Goal: Transaction & Acquisition: Download file/media

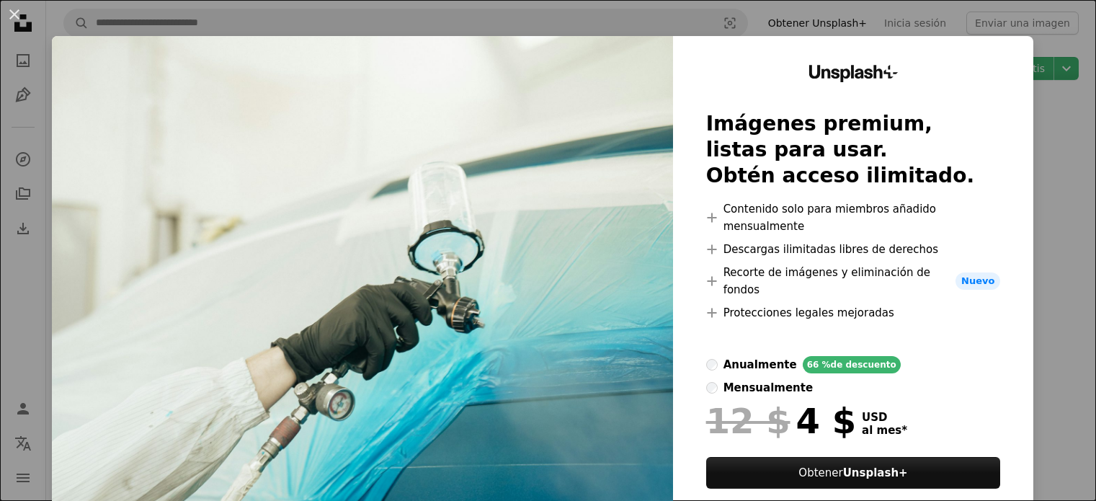
scroll to position [159, 0]
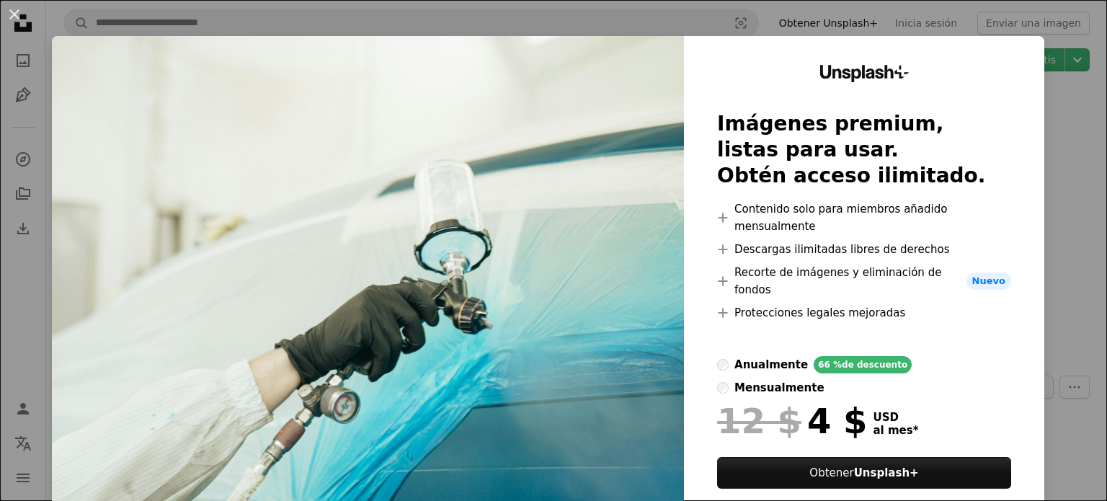
click at [1061, 191] on div "An X shape Unsplash+ Imágenes premium, listas para usar. Obtén acceso ilimitado…" at bounding box center [553, 250] width 1107 height 501
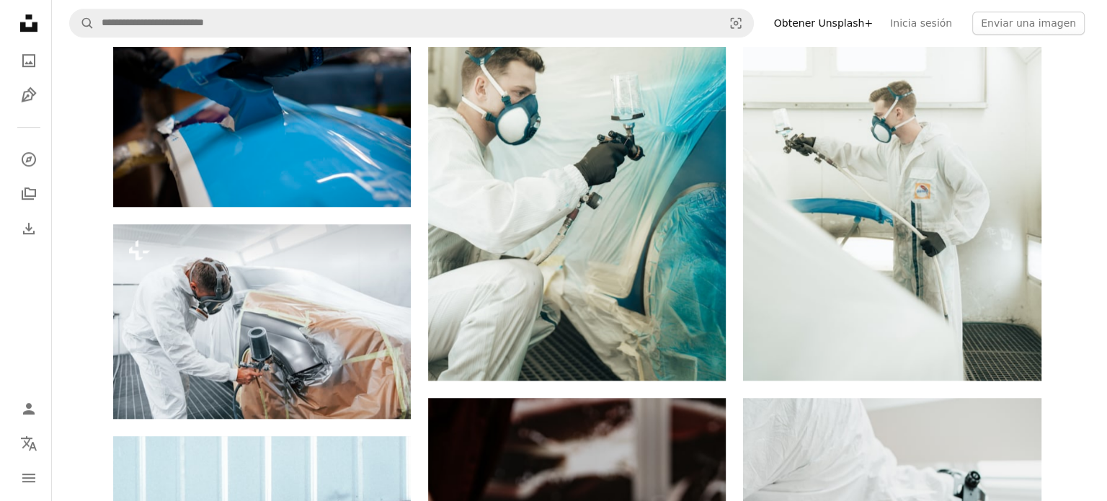
scroll to position [1077, 0]
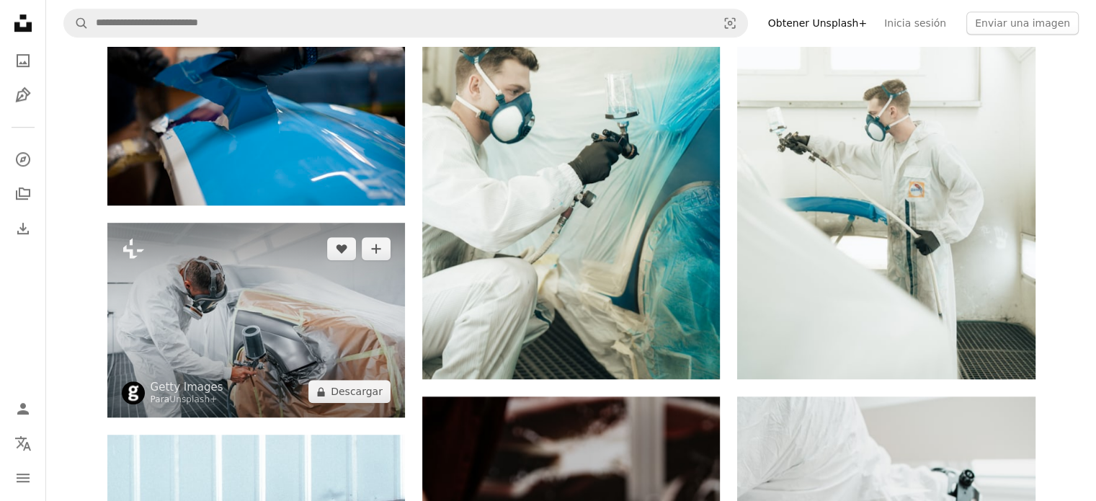
click at [147, 344] on img at bounding box center [256, 320] width 298 height 195
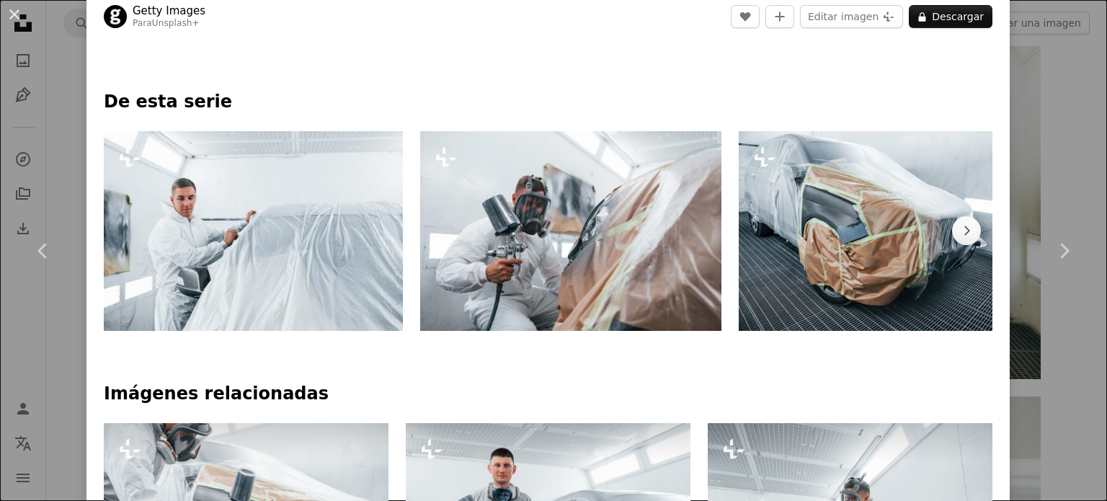
scroll to position [643, 0]
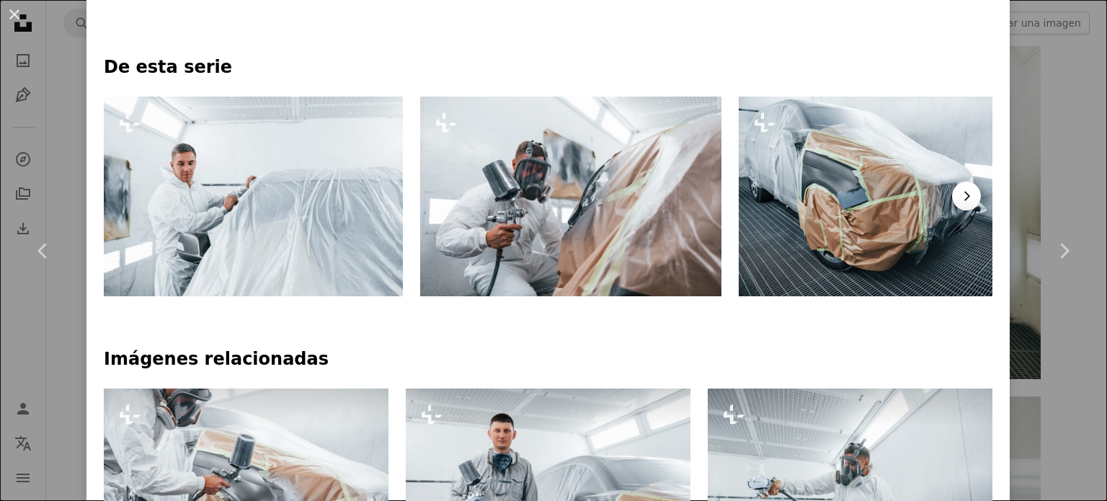
click at [960, 190] on icon "Chevron right" at bounding box center [966, 196] width 14 height 14
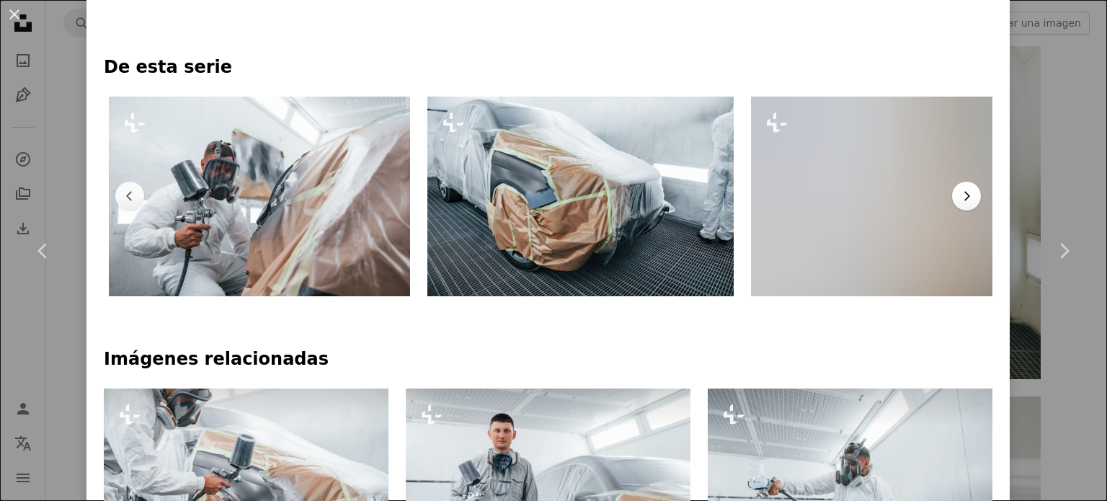
scroll to position [0, 316]
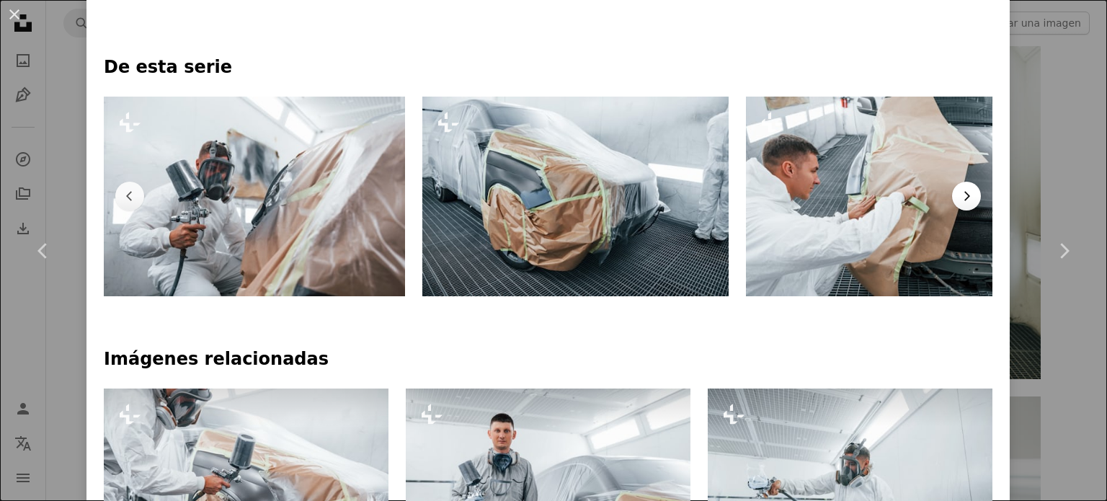
click at [960, 190] on icon "Chevron right" at bounding box center [966, 196] width 14 height 14
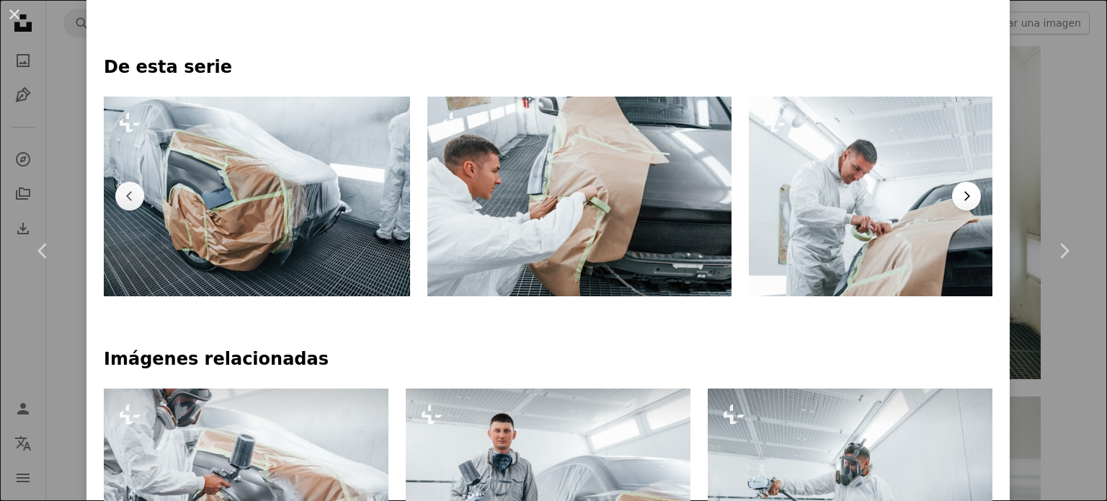
click at [960, 190] on icon "Chevron right" at bounding box center [966, 196] width 14 height 14
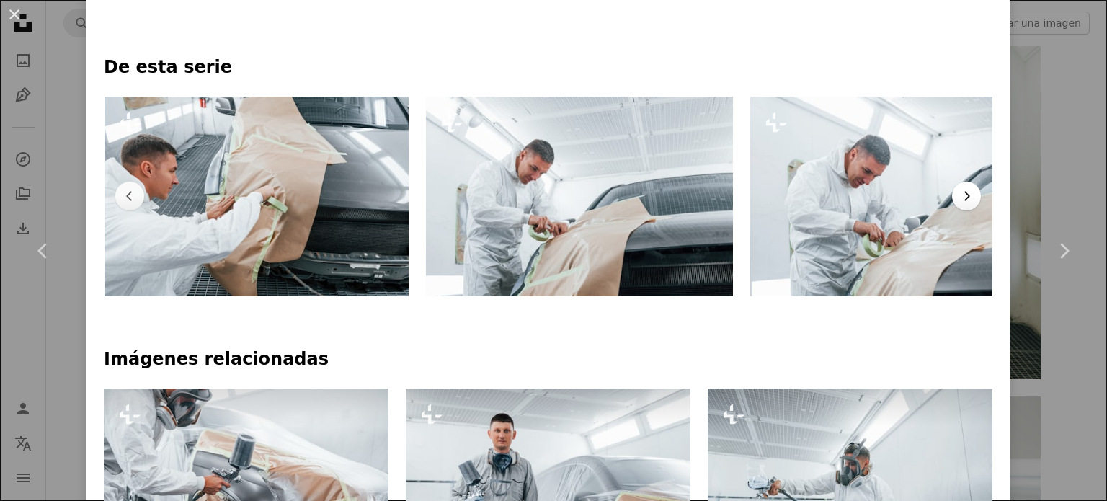
click at [960, 190] on icon "Chevron right" at bounding box center [966, 196] width 14 height 14
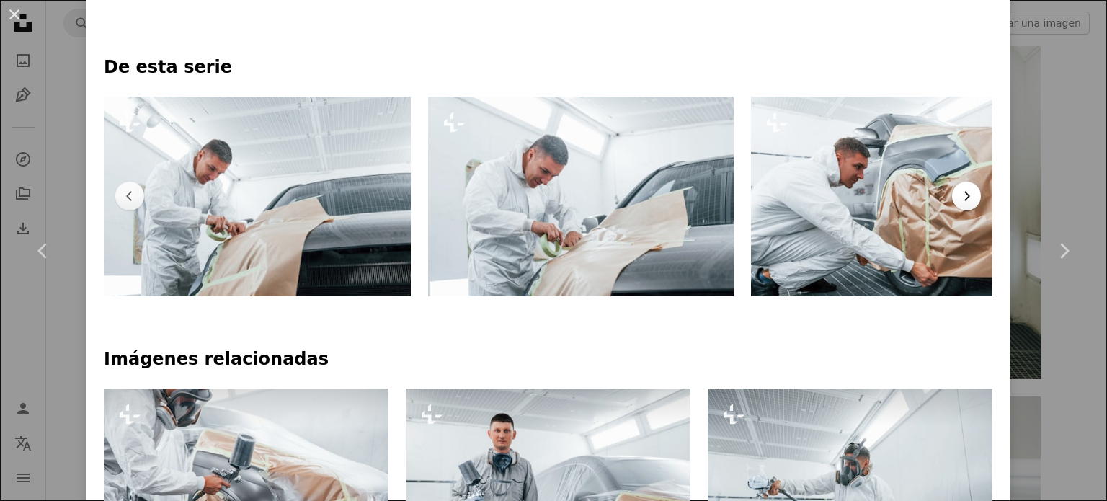
click at [960, 190] on icon "Chevron right" at bounding box center [966, 196] width 14 height 14
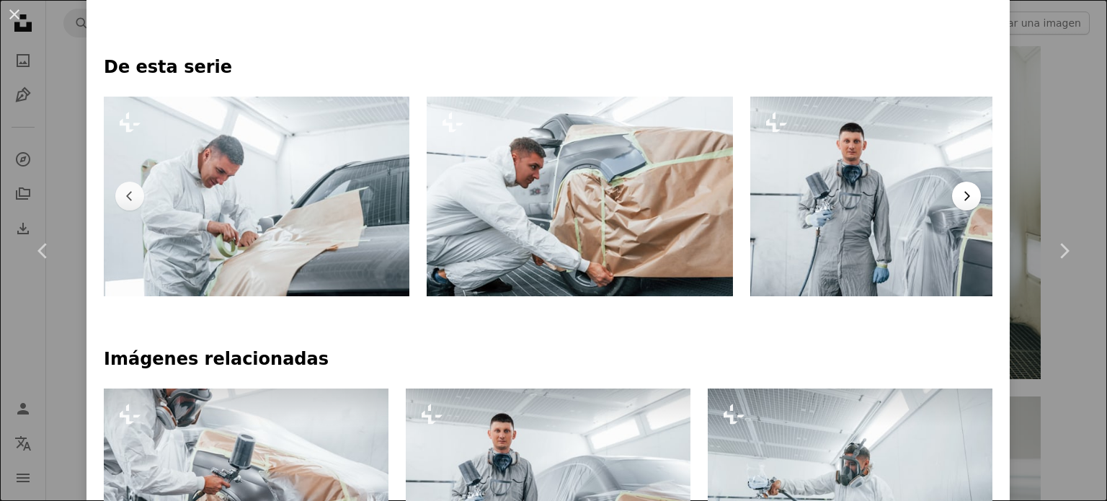
click at [960, 190] on icon "Chevron right" at bounding box center [966, 196] width 14 height 14
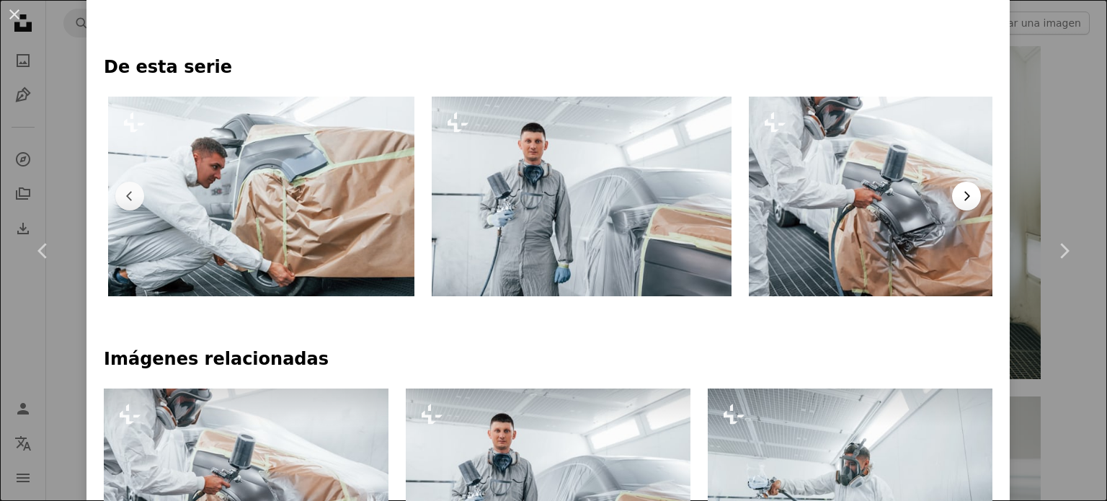
scroll to position [0, 1926]
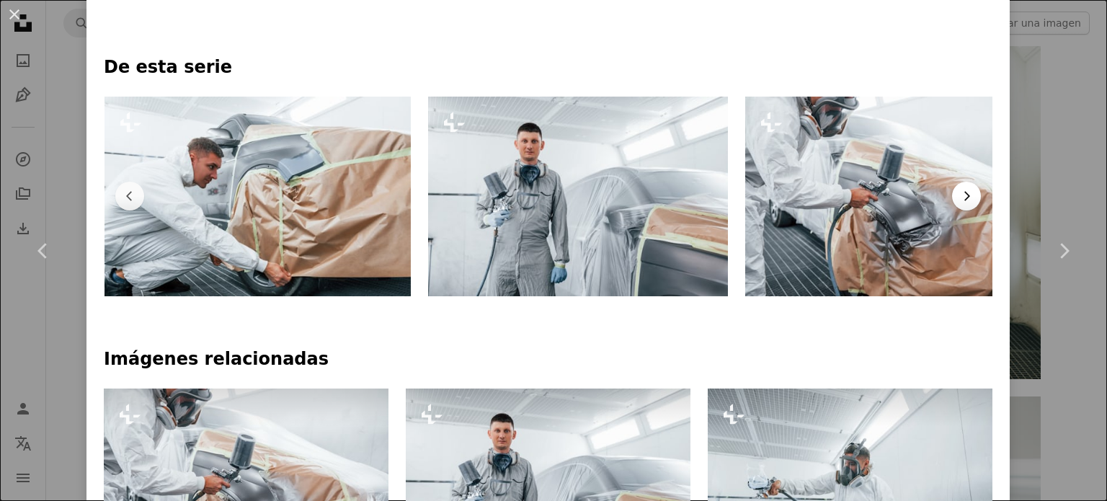
click at [960, 190] on icon "Chevron right" at bounding box center [966, 196] width 14 height 14
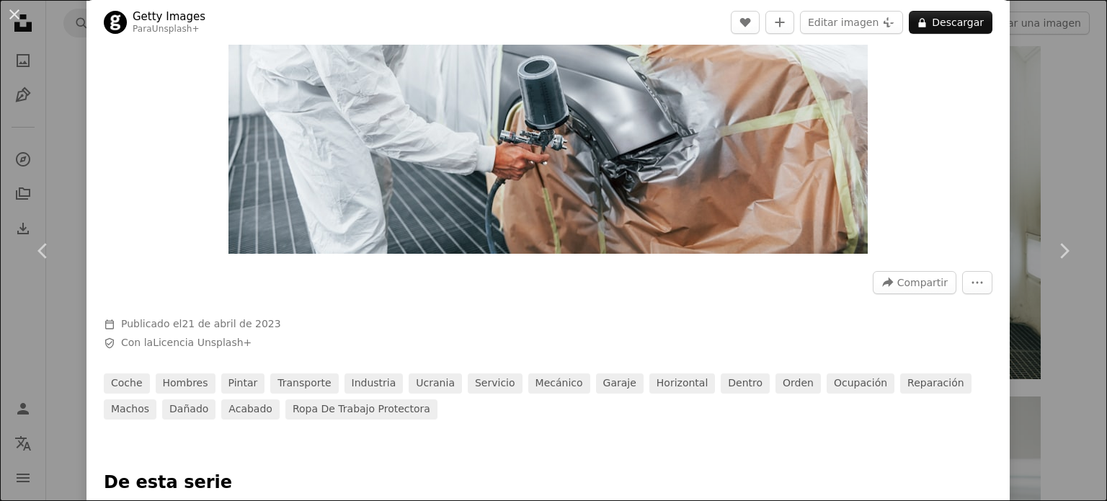
scroll to position [0, 0]
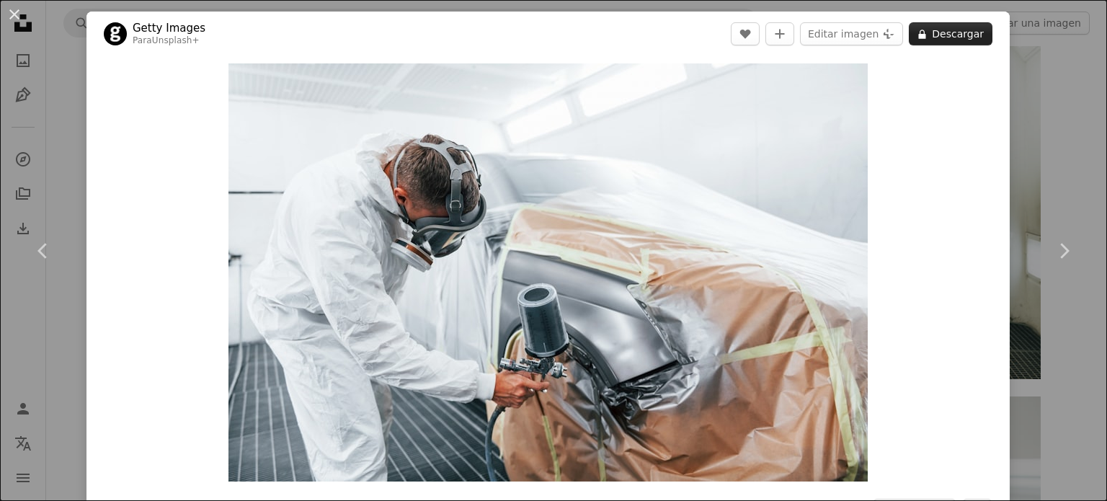
click at [946, 40] on button "A lock Descargar" at bounding box center [951, 33] width 84 height 23
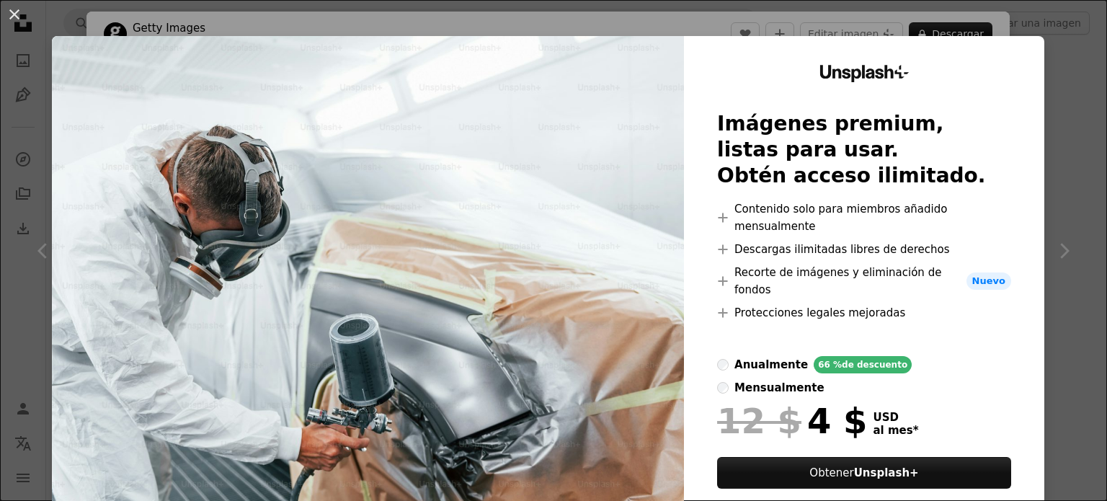
click at [1064, 168] on div "An X shape Unsplash+ Imágenes premium, listas para usar. Obtén acceso ilimitado…" at bounding box center [553, 250] width 1107 height 501
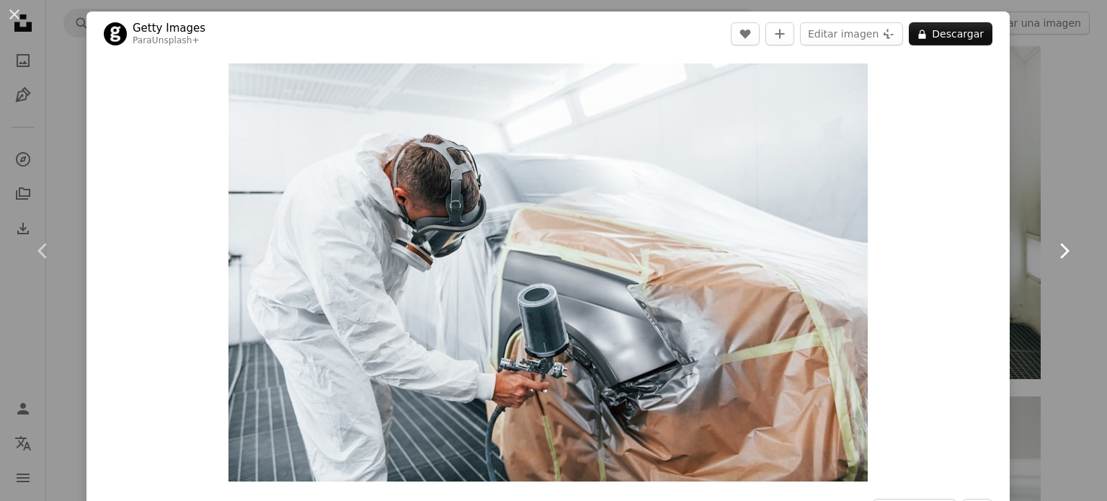
click at [1032, 182] on link "Chevron right" at bounding box center [1063, 251] width 86 height 138
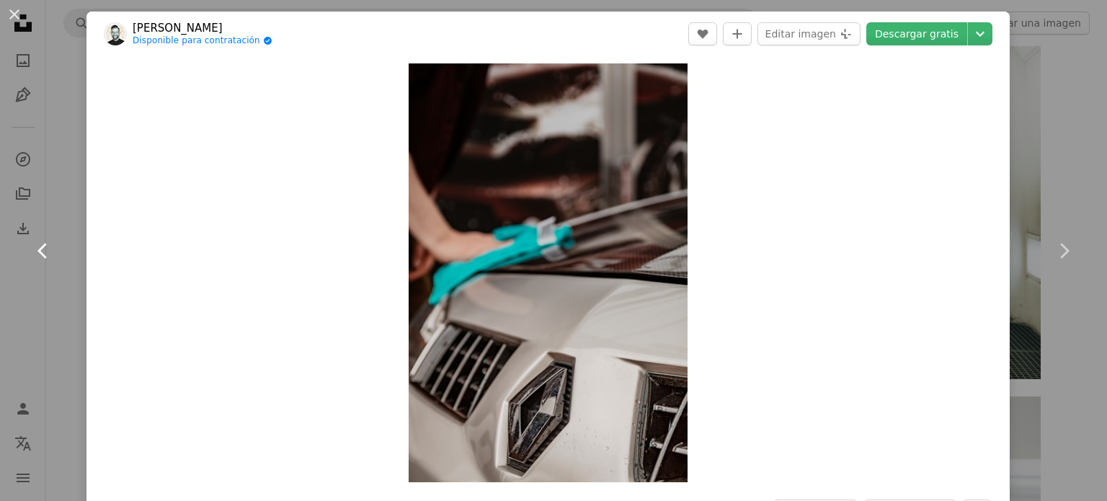
click at [32, 239] on icon "Chevron left" at bounding box center [43, 250] width 23 height 23
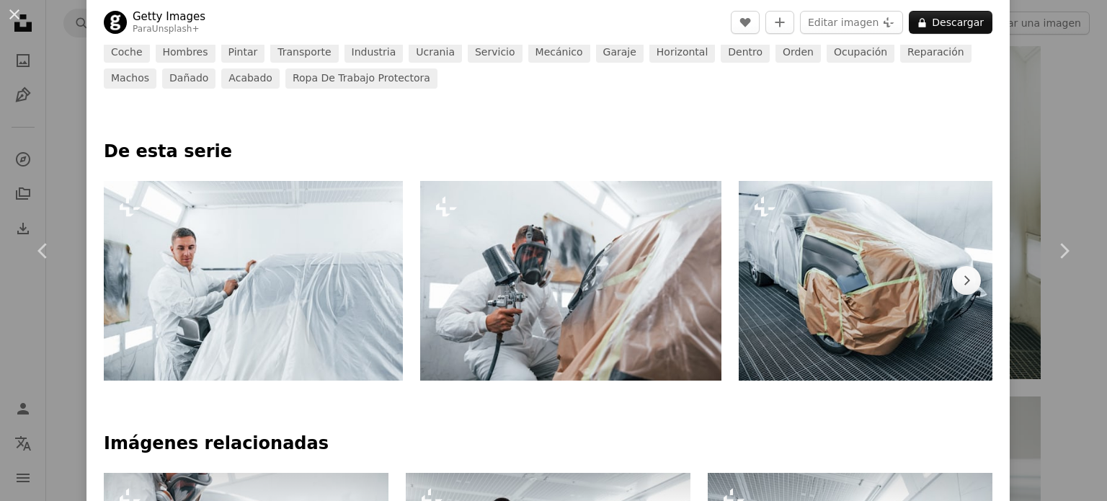
scroll to position [559, 0]
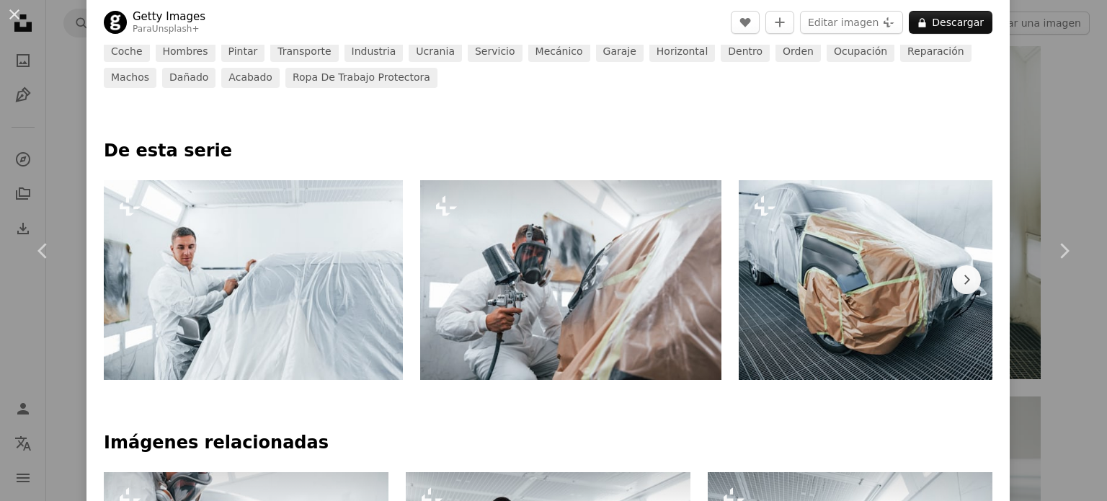
click at [615, 331] on img at bounding box center [570, 280] width 301 height 200
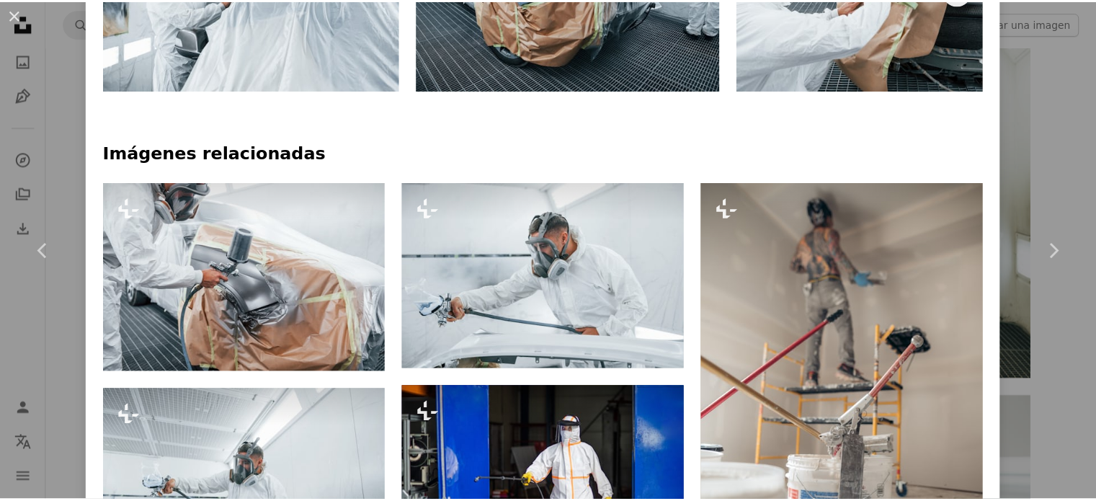
scroll to position [850, 0]
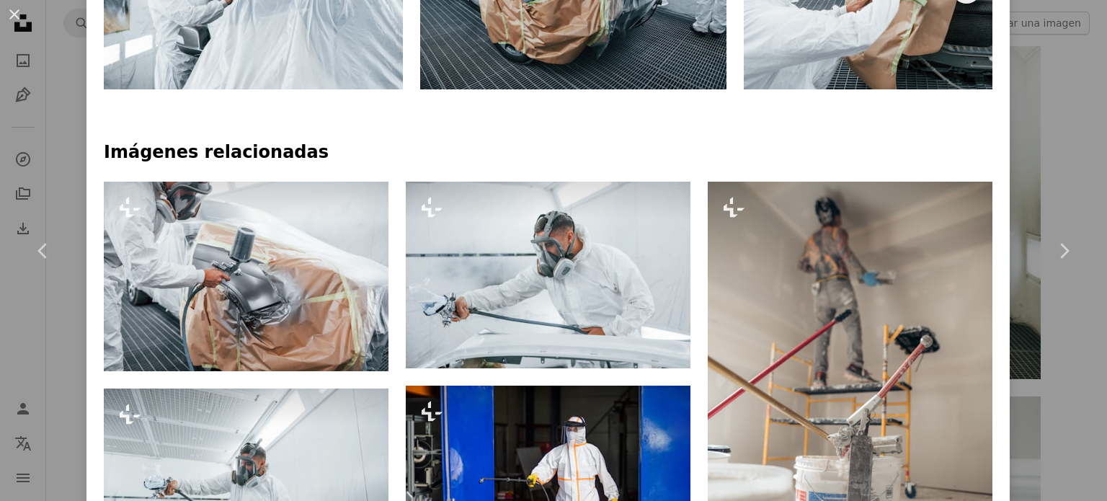
click at [1022, 132] on div "An X shape Chevron left Chevron right Getty Images Para Unsplash+ A heart A plu…" at bounding box center [553, 250] width 1107 height 501
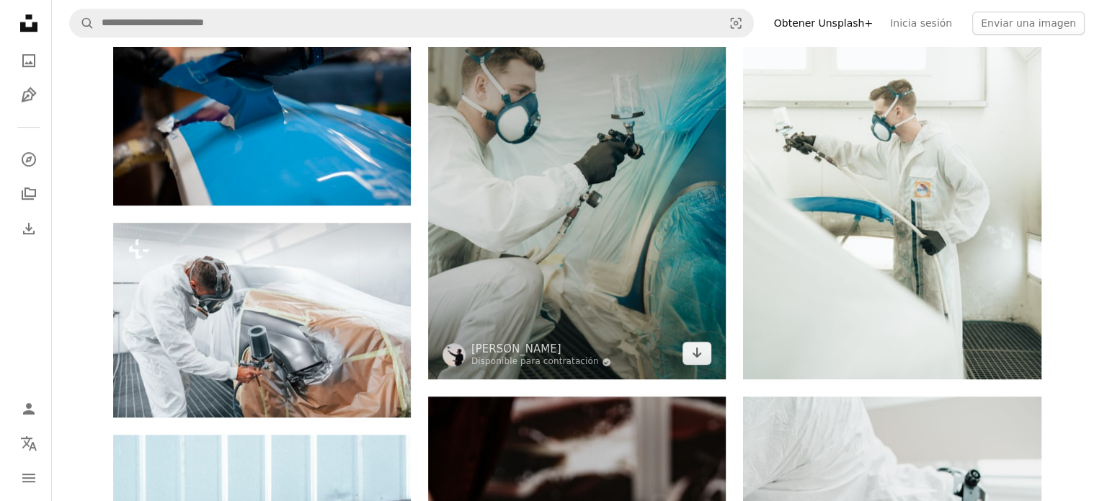
scroll to position [947, 0]
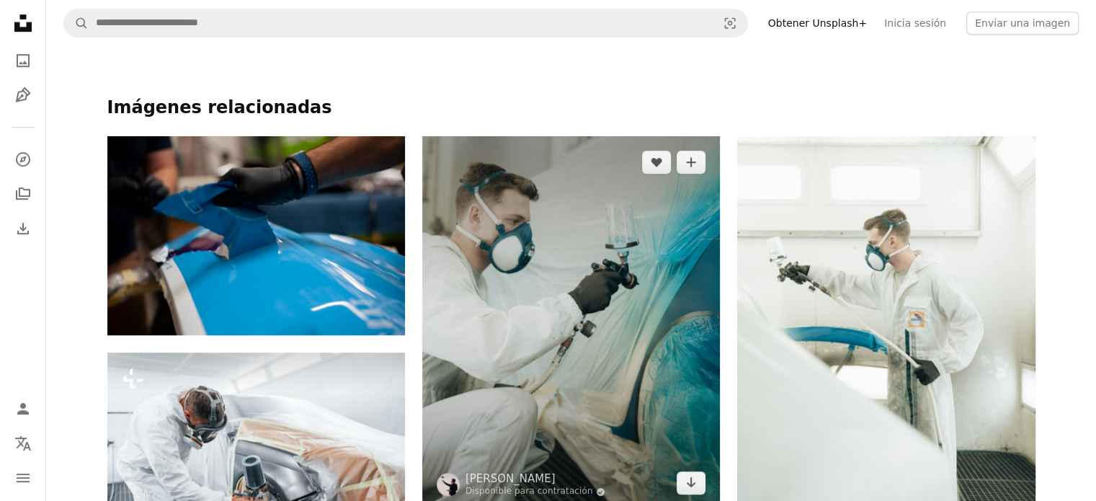
click at [579, 299] on img at bounding box center [571, 322] width 298 height 373
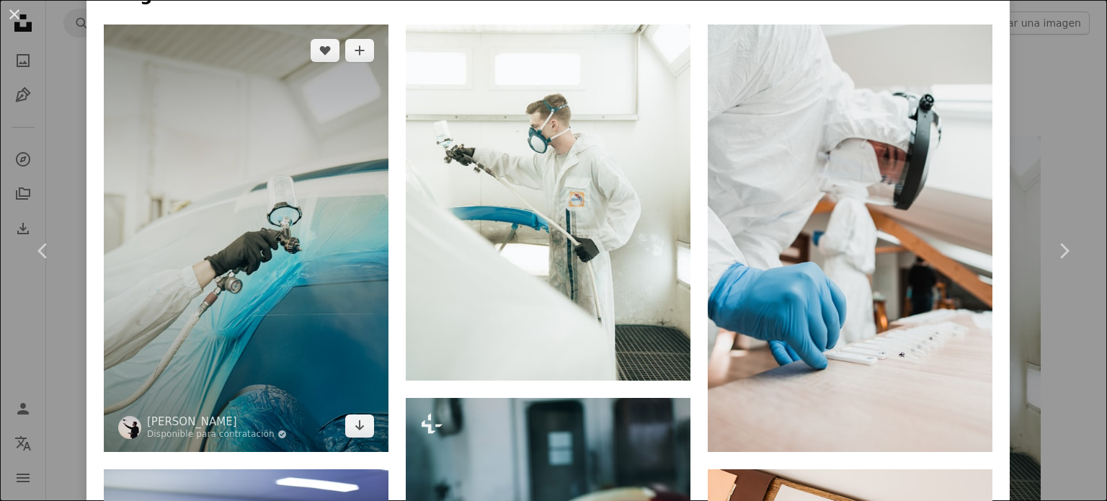
scroll to position [996, 0]
click at [218, 221] on img at bounding box center [246, 238] width 285 height 427
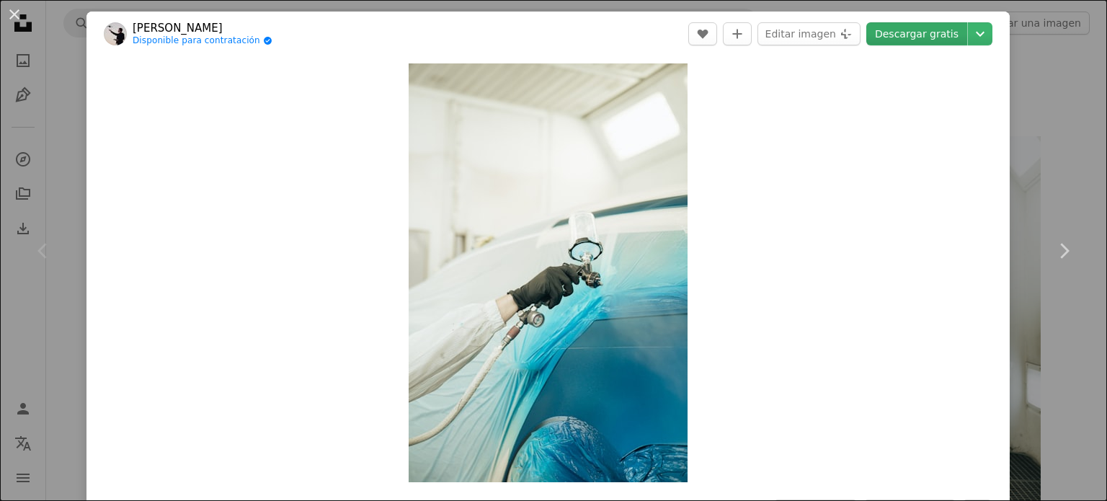
click at [902, 37] on link "Descargar gratis" at bounding box center [916, 33] width 101 height 23
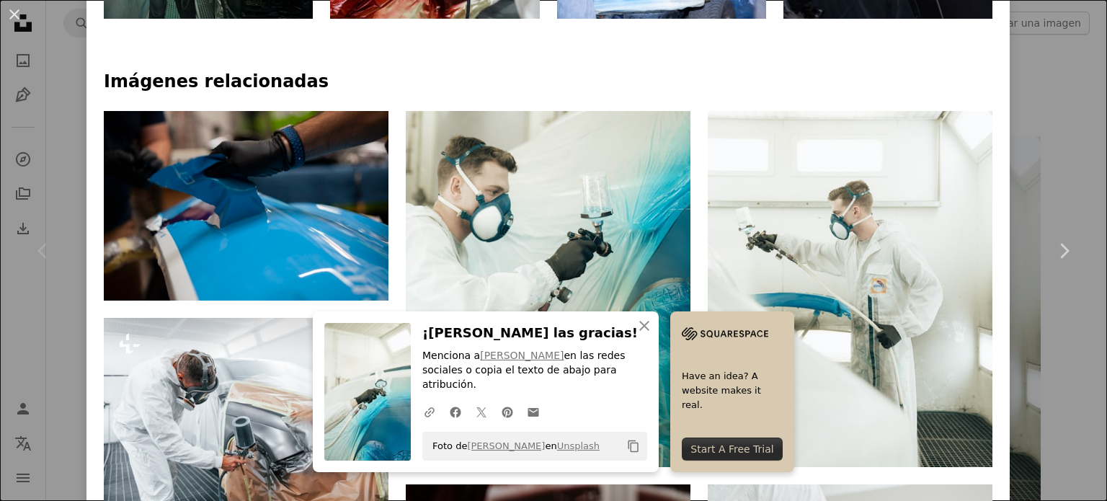
scroll to position [912, 0]
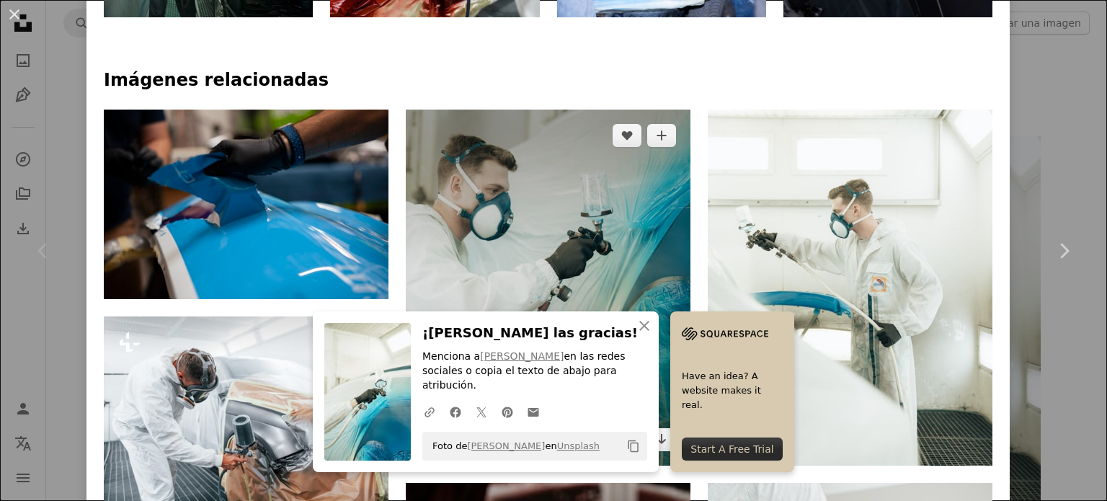
click at [530, 210] on img at bounding box center [548, 288] width 285 height 356
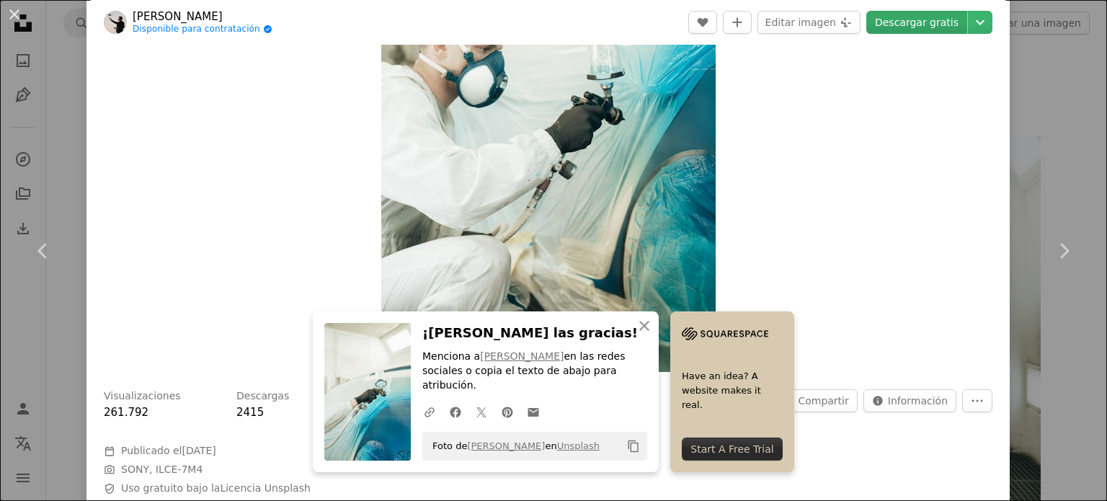
click at [911, 17] on link "Descargar gratis" at bounding box center [916, 22] width 101 height 23
